Goal: Information Seeking & Learning: Check status

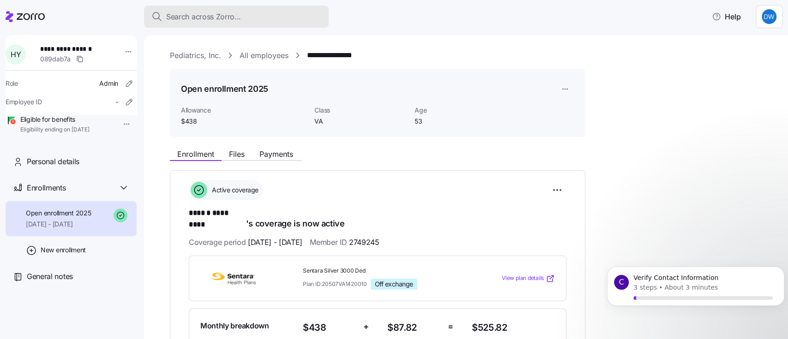
click at [189, 13] on span "Search across Zorro..." at bounding box center [203, 17] width 75 height 12
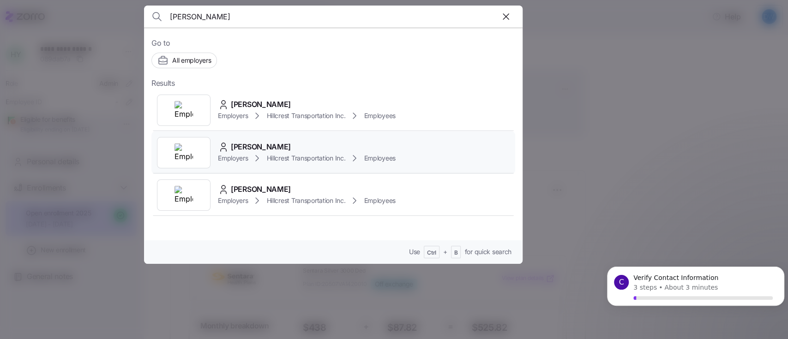
type input "[PERSON_NAME]"
click at [286, 147] on span "[PERSON_NAME]" at bounding box center [261, 147] width 60 height 12
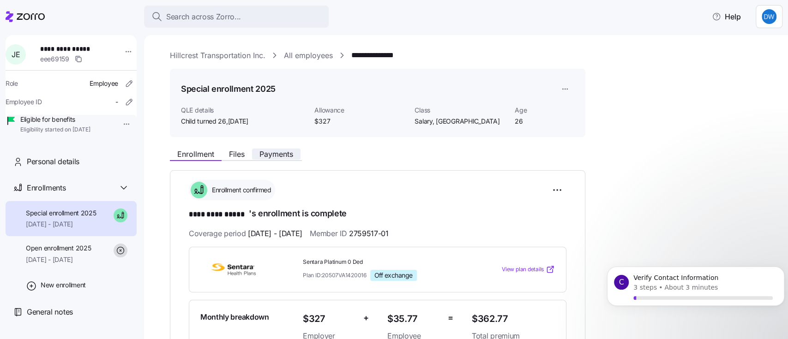
click at [280, 155] on span "Payments" at bounding box center [276, 153] width 34 height 7
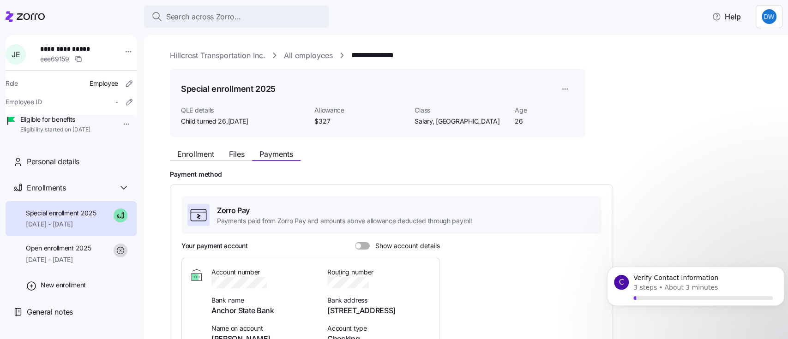
click at [338, 166] on div "Enrollment Files Payments Payment method Zorro Pay Payments paid from Zorro Pay…" at bounding box center [472, 298] width 605 height 308
click at [188, 149] on button "Enrollment" at bounding box center [196, 154] width 52 height 11
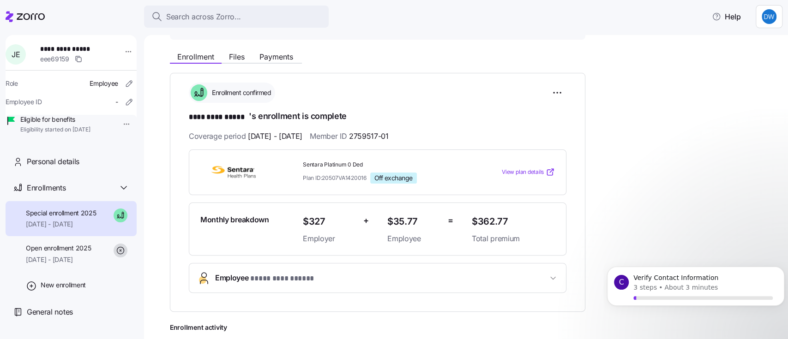
scroll to position [185, 0]
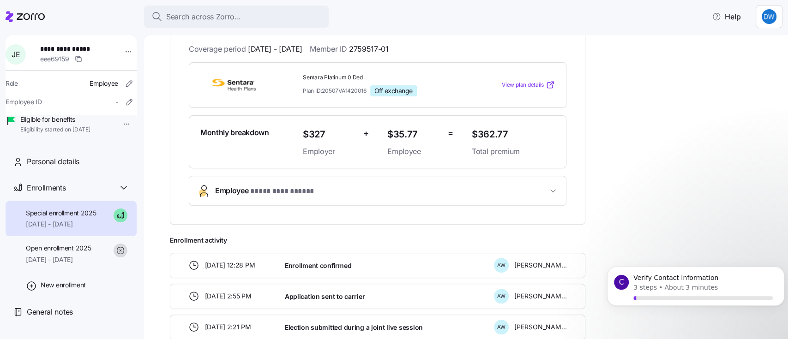
click at [268, 190] on span "**********" at bounding box center [282, 192] width 64 height 12
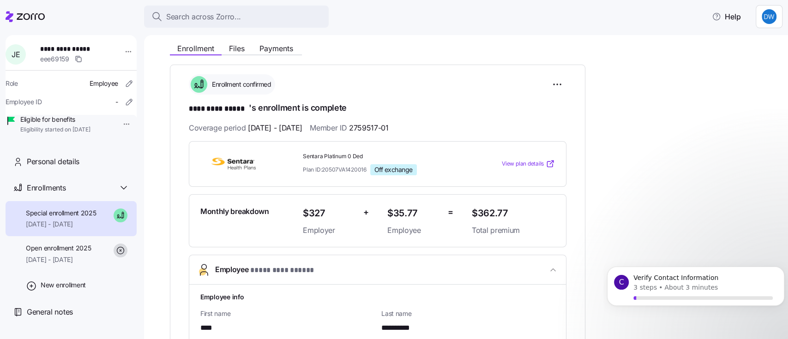
scroll to position [61, 0]
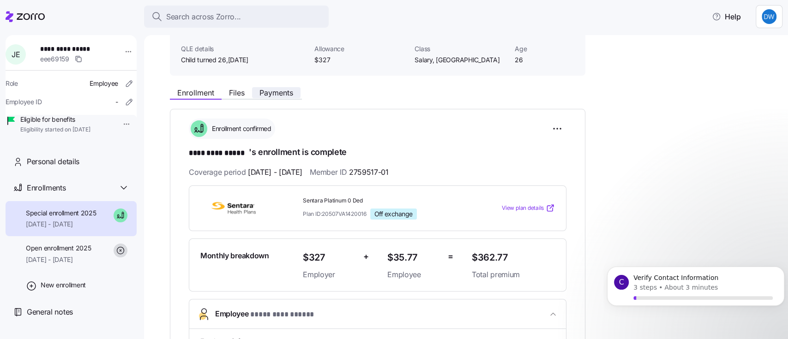
click at [276, 90] on span "Payments" at bounding box center [276, 92] width 34 height 7
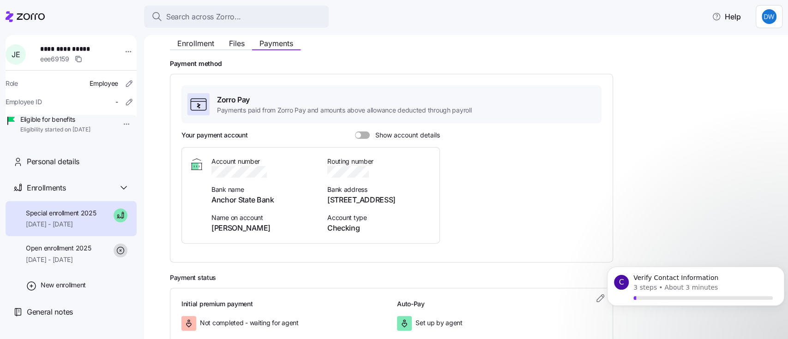
scroll to position [168, 0]
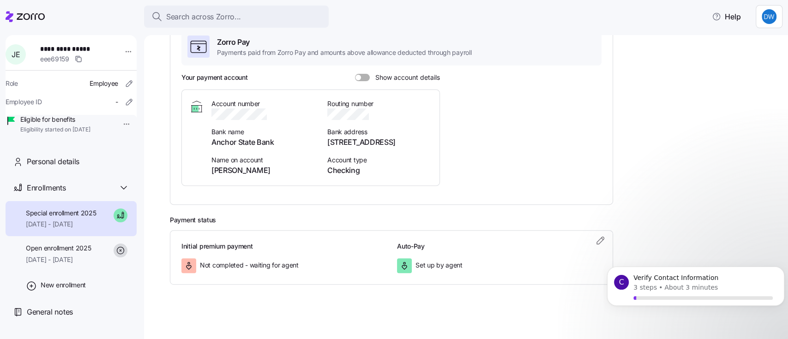
click at [356, 78] on span at bounding box center [358, 78] width 6 height 6
click at [355, 74] on input "Show account details" at bounding box center [355, 74] width 0 height 0
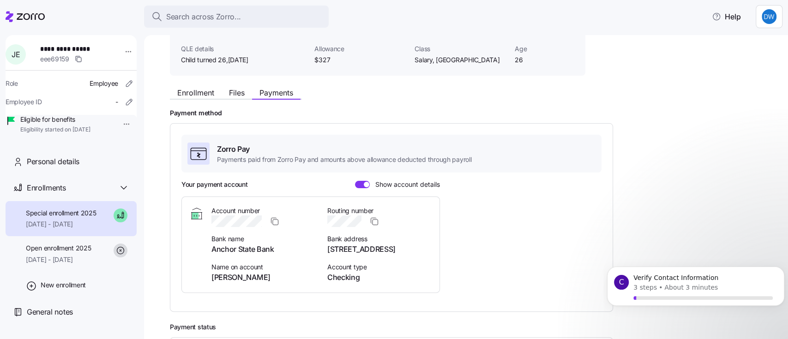
scroll to position [0, 0]
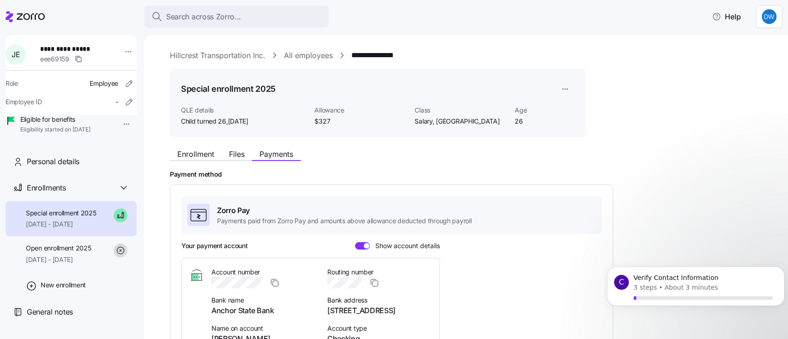
click at [27, 11] on icon at bounding box center [25, 16] width 39 height 11
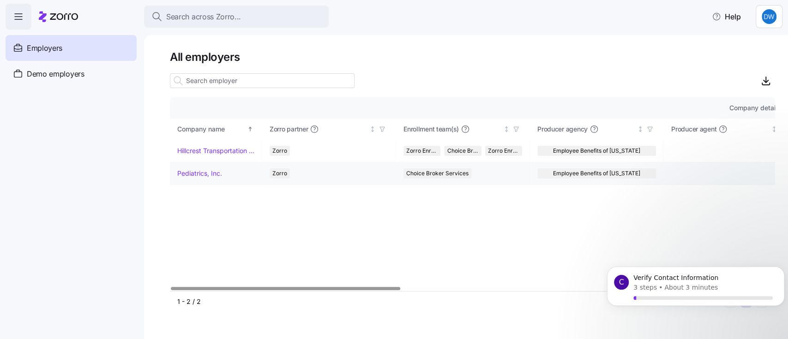
click at [194, 169] on link "Pediatrics, Inc." at bounding box center [199, 173] width 45 height 9
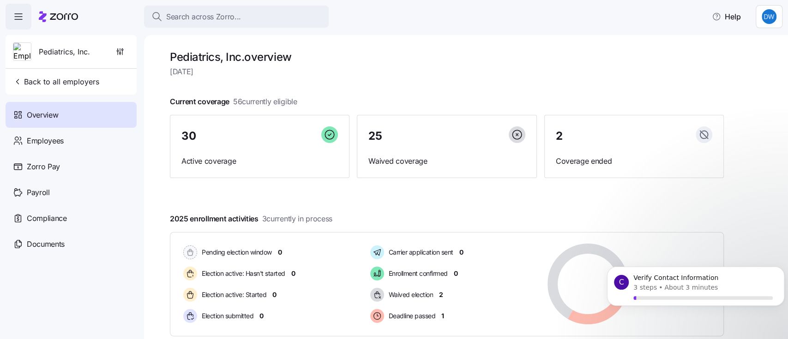
click at [19, 17] on icon "button" at bounding box center [18, 16] width 11 height 11
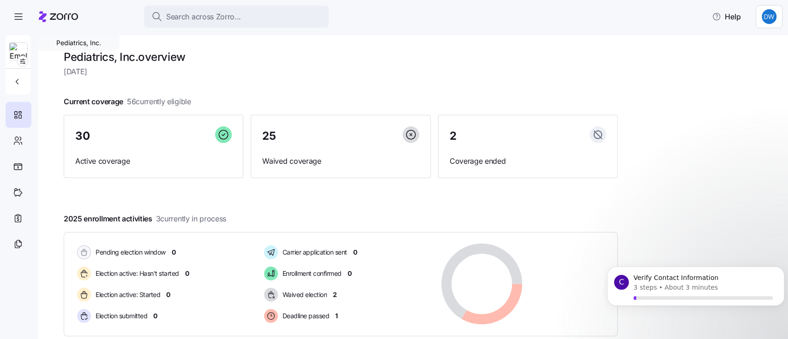
click at [68, 17] on icon at bounding box center [64, 16] width 28 height 6
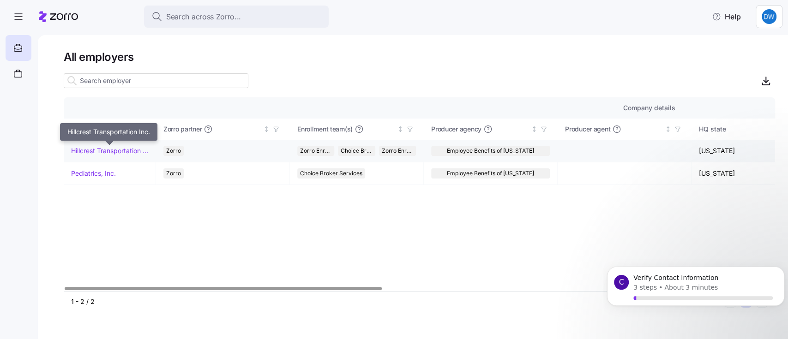
click at [106, 148] on link "Hillcrest Transportation Inc." at bounding box center [109, 150] width 77 height 9
